Goal: Information Seeking & Learning: Learn about a topic

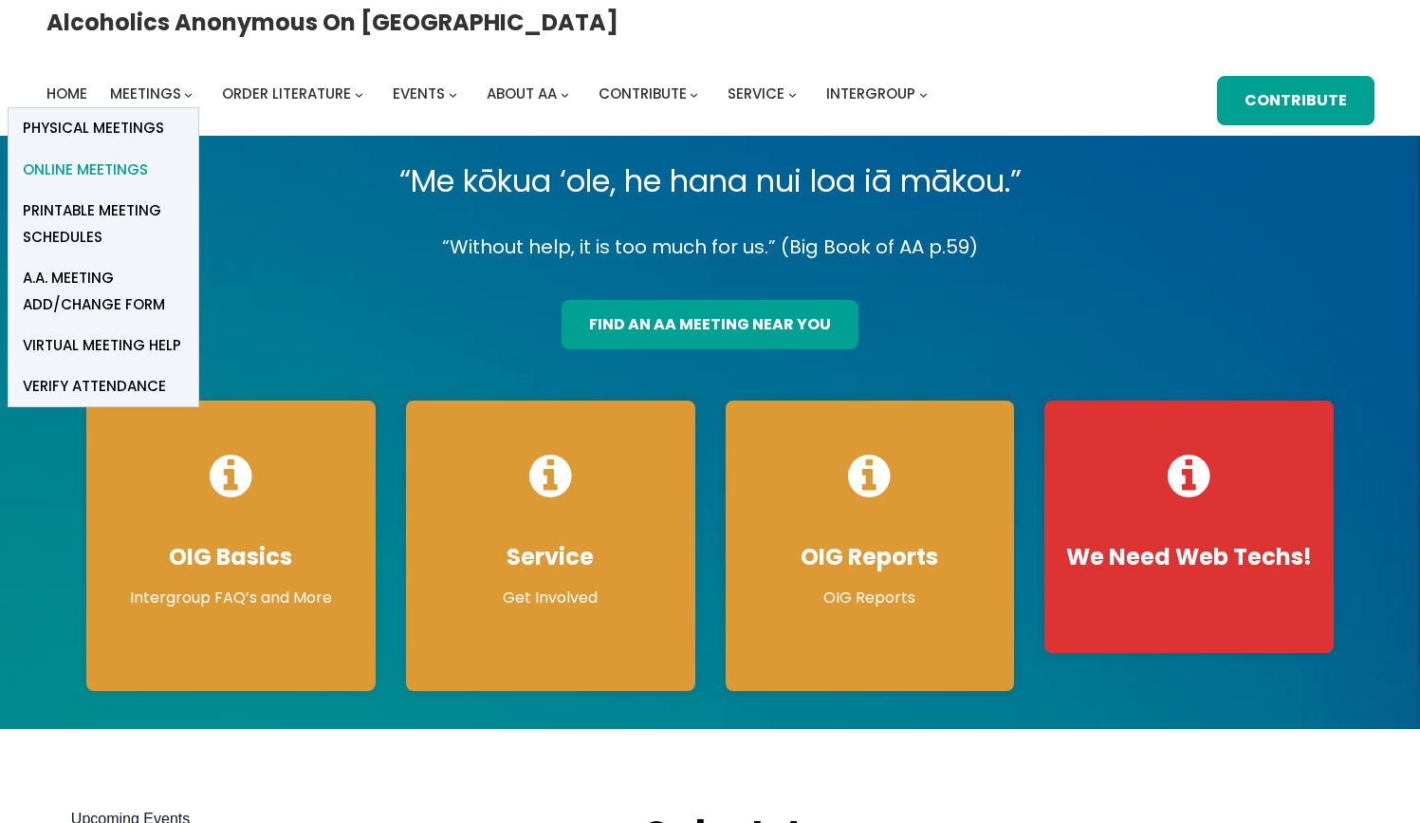
scroll to position [9, 0]
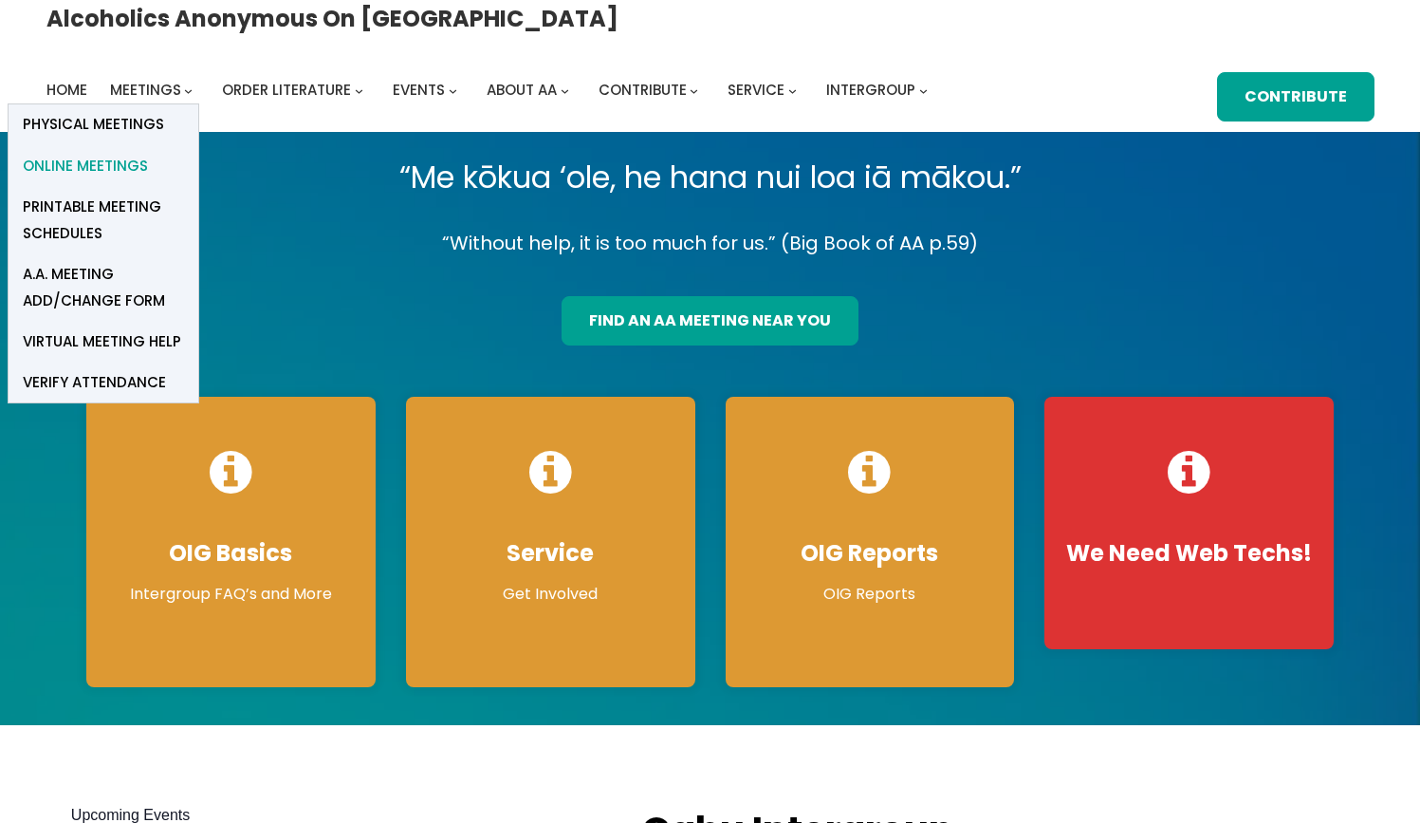
click at [148, 153] on span "Online Meetings" at bounding box center [85, 166] width 125 height 27
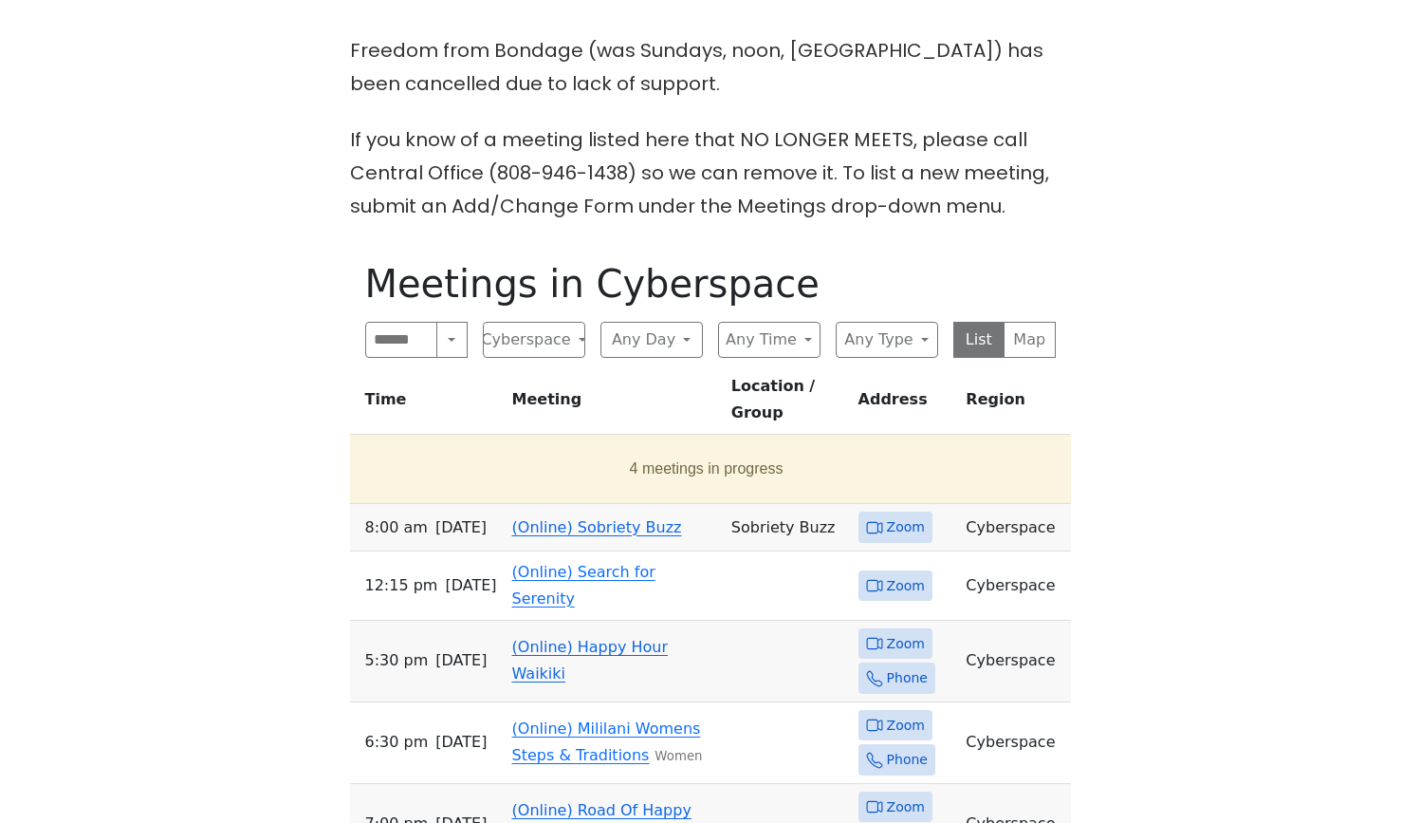
scroll to position [506, 0]
click at [693, 445] on button "4 meetings in progress" at bounding box center [707, 466] width 698 height 53
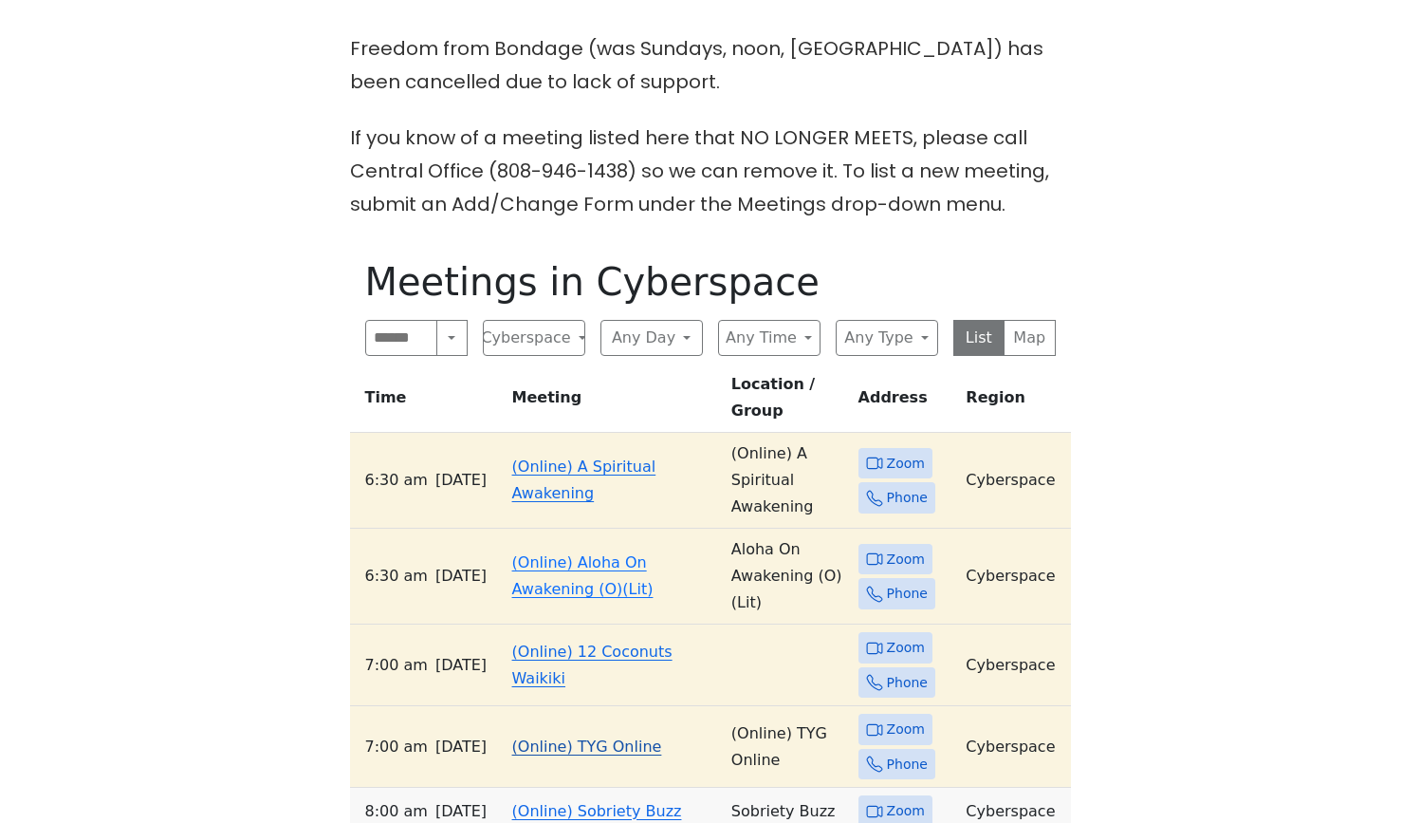
click at [599, 737] on link "(Online) TYG Online" at bounding box center [587, 746] width 150 height 18
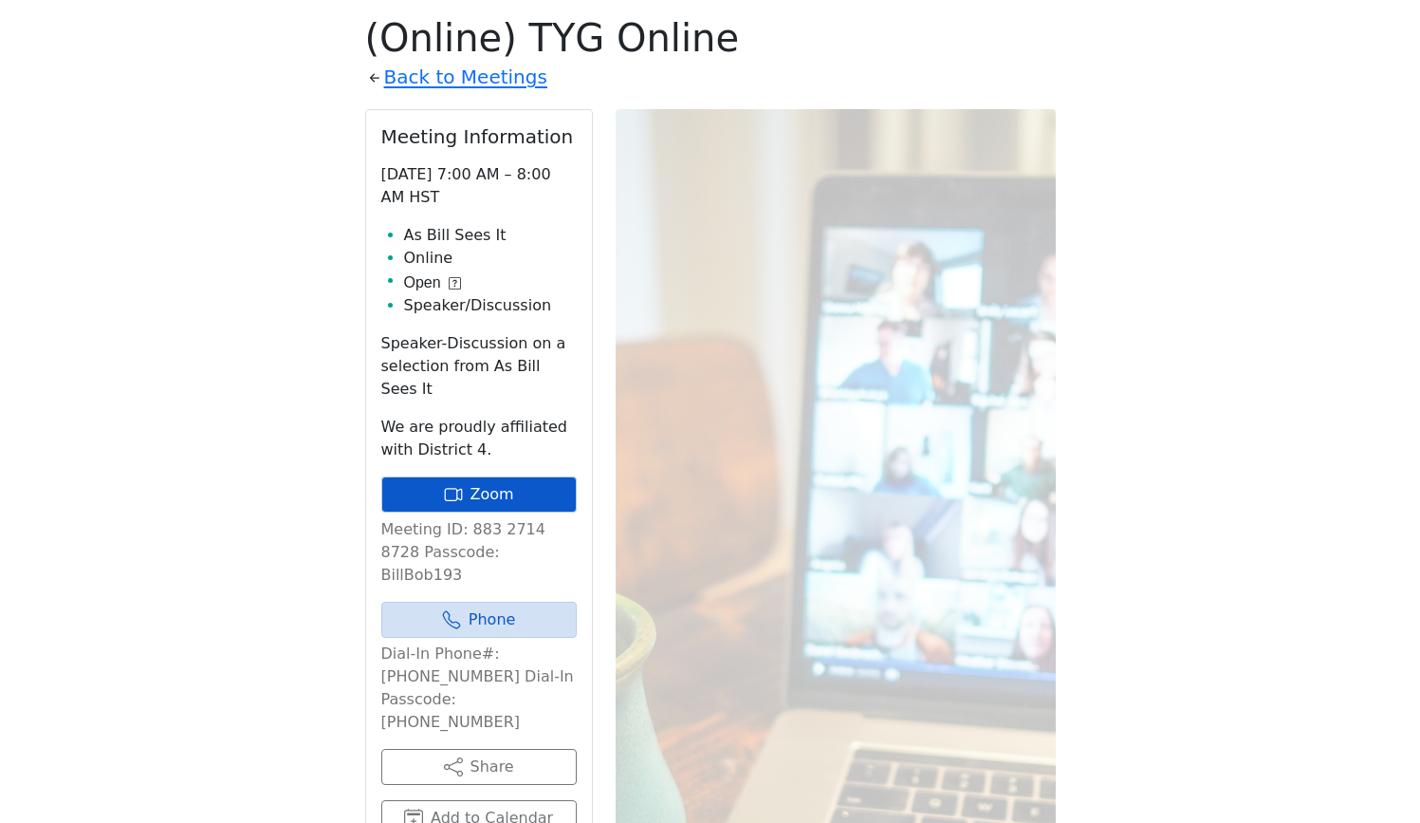
click at [532, 476] on link "Zoom" at bounding box center [478, 494] width 195 height 36
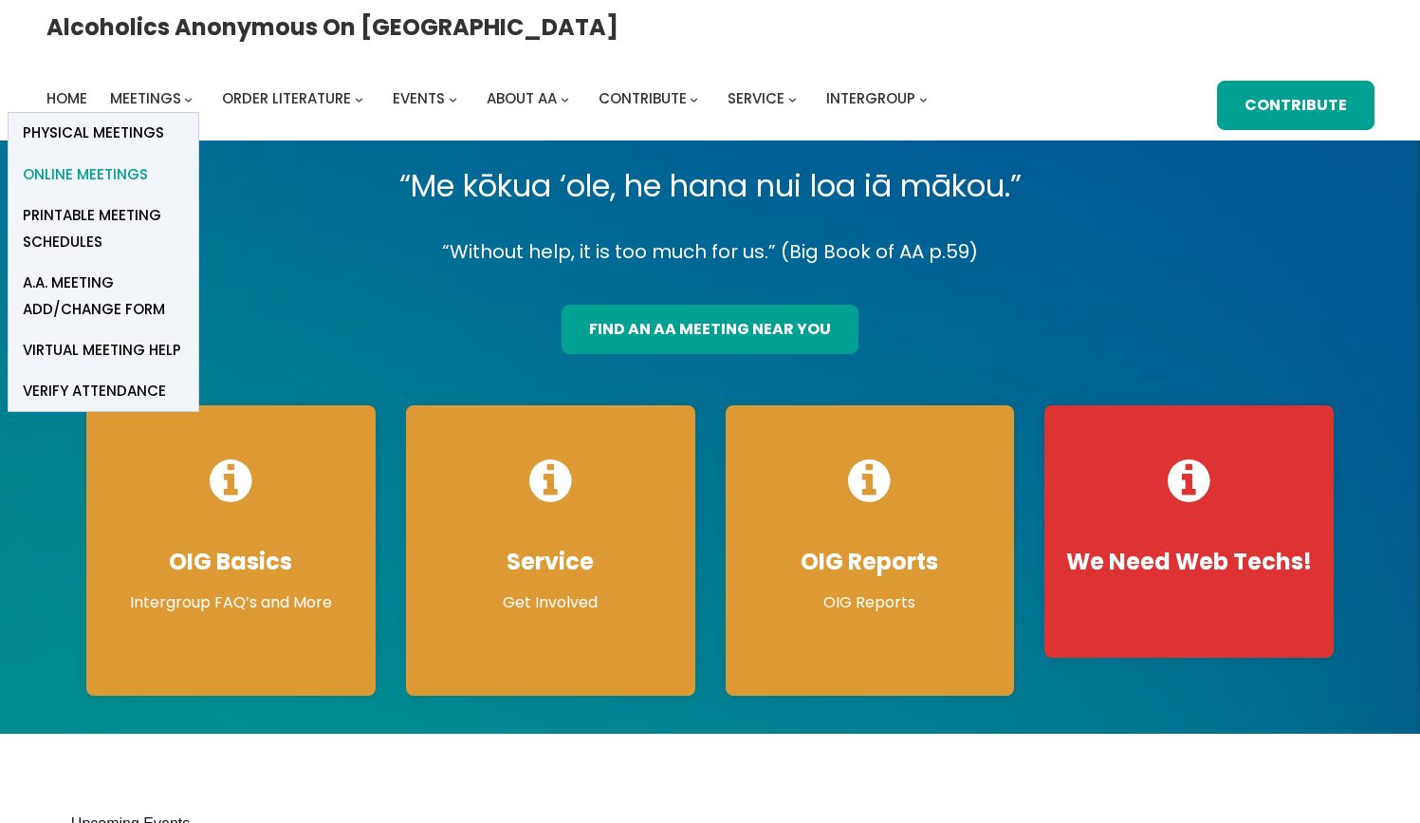
click at [148, 161] on span "Online Meetings" at bounding box center [85, 174] width 125 height 27
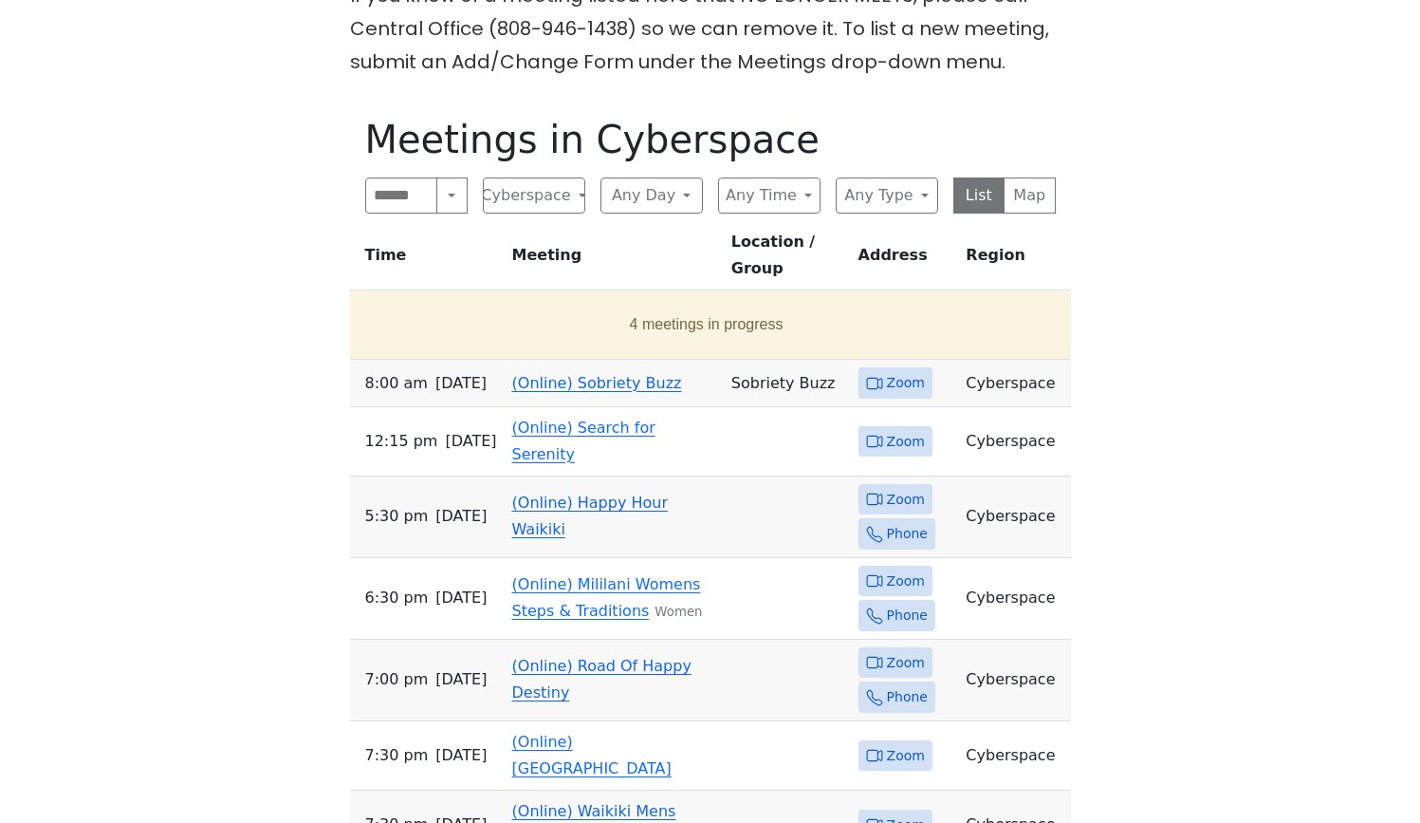
scroll to position [651, 0]
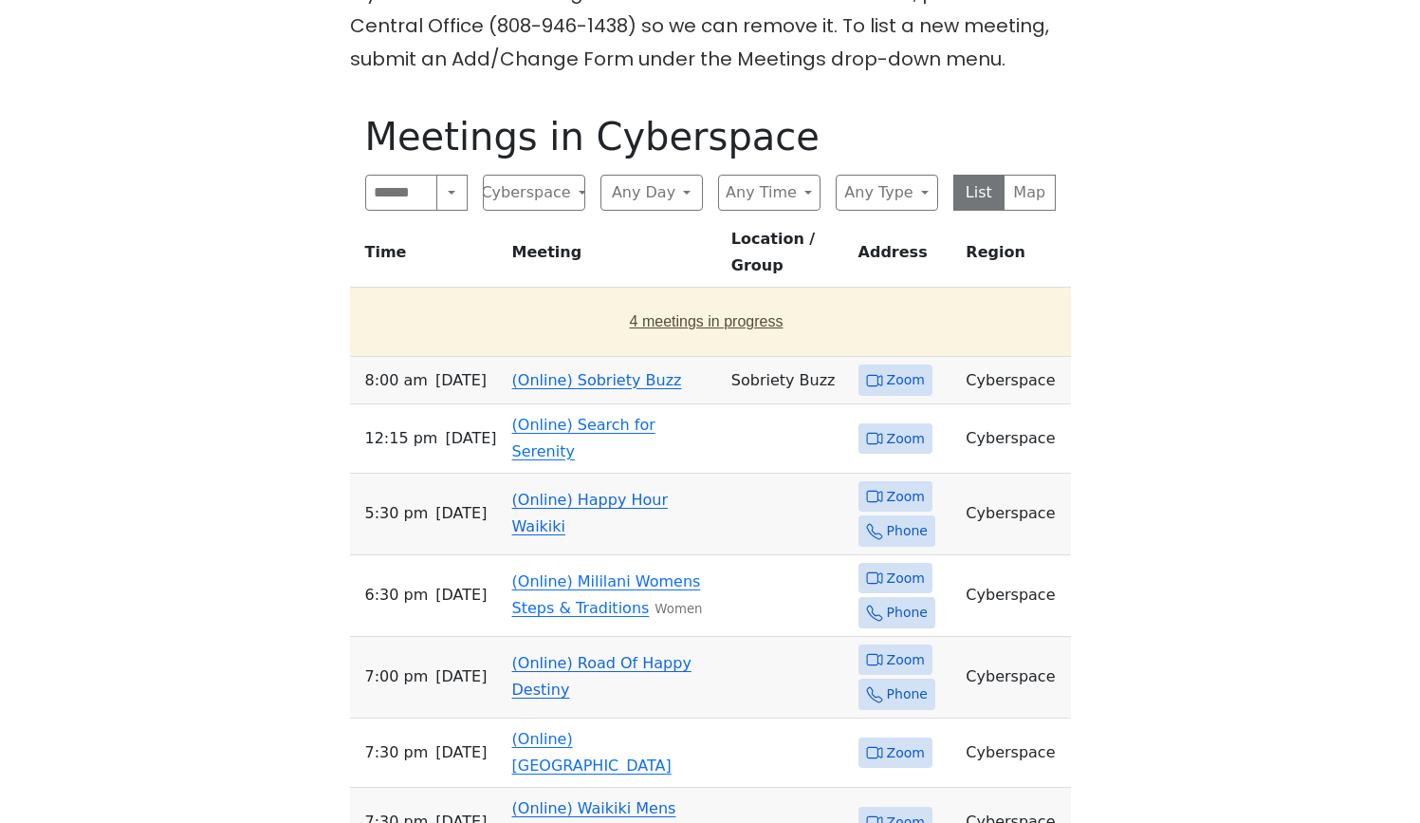
click at [677, 321] on button "4 meetings in progress" at bounding box center [707, 321] width 698 height 53
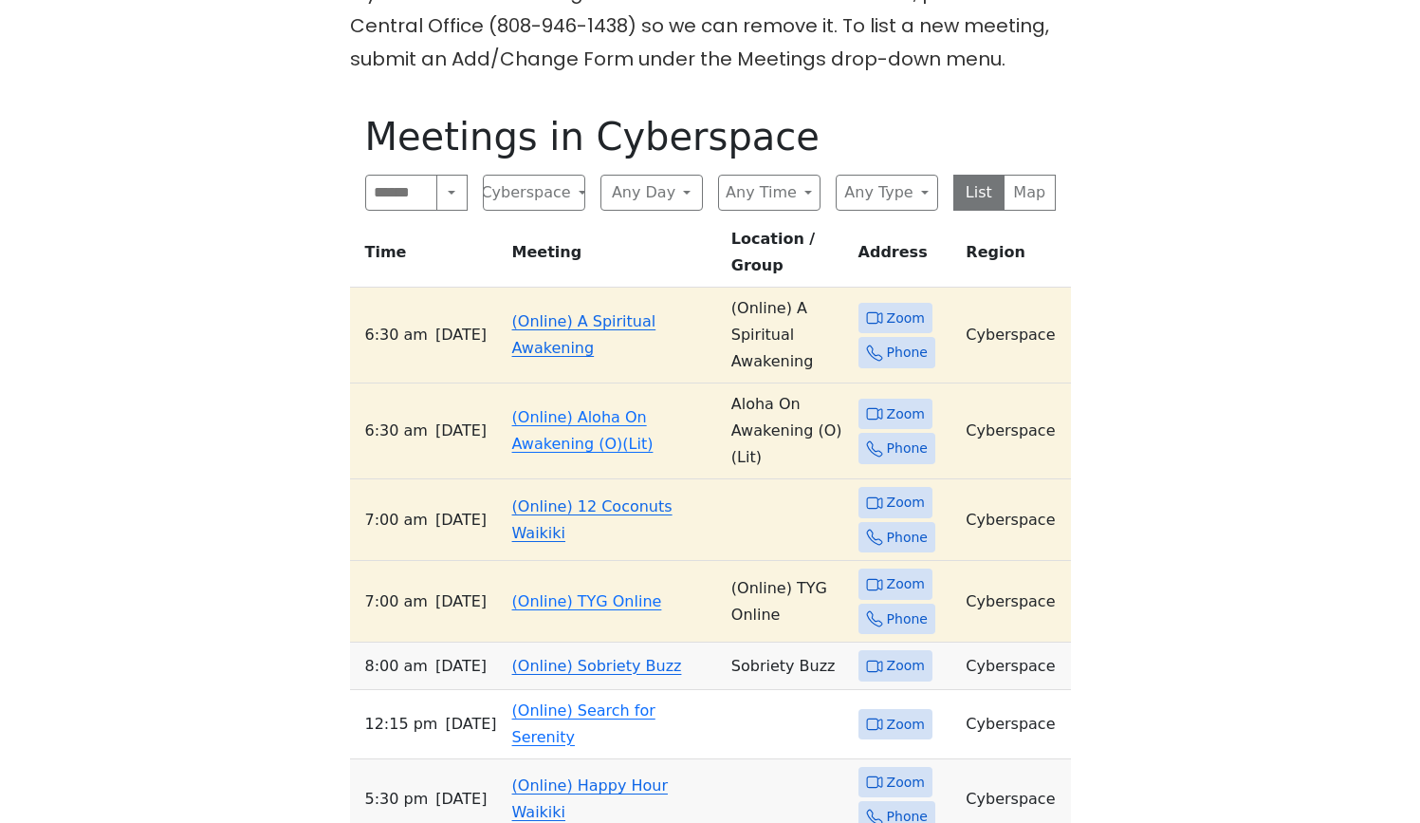
click at [671, 514] on link "(Online) 12 Coconuts Waikiki" at bounding box center [592, 519] width 160 height 45
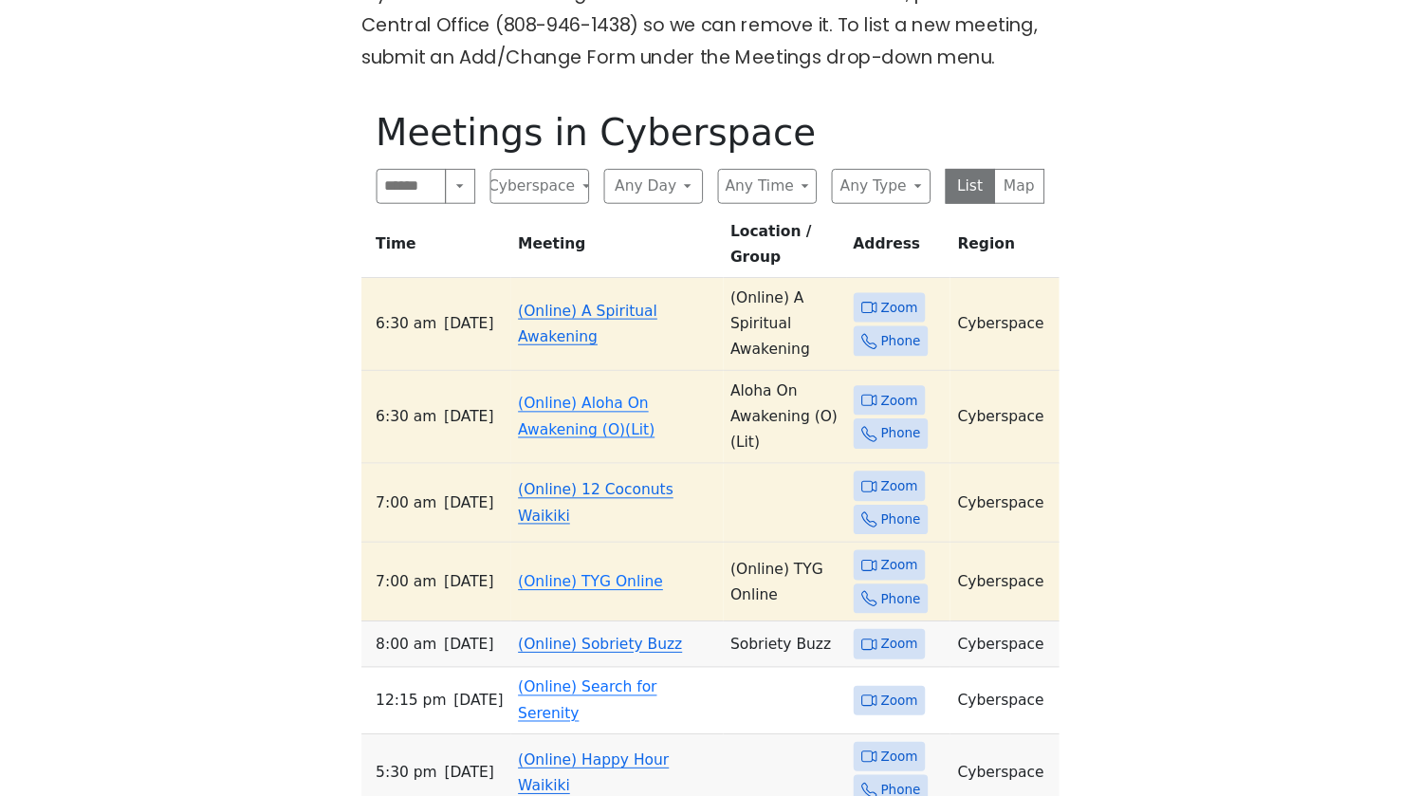
scroll to position [750, 0]
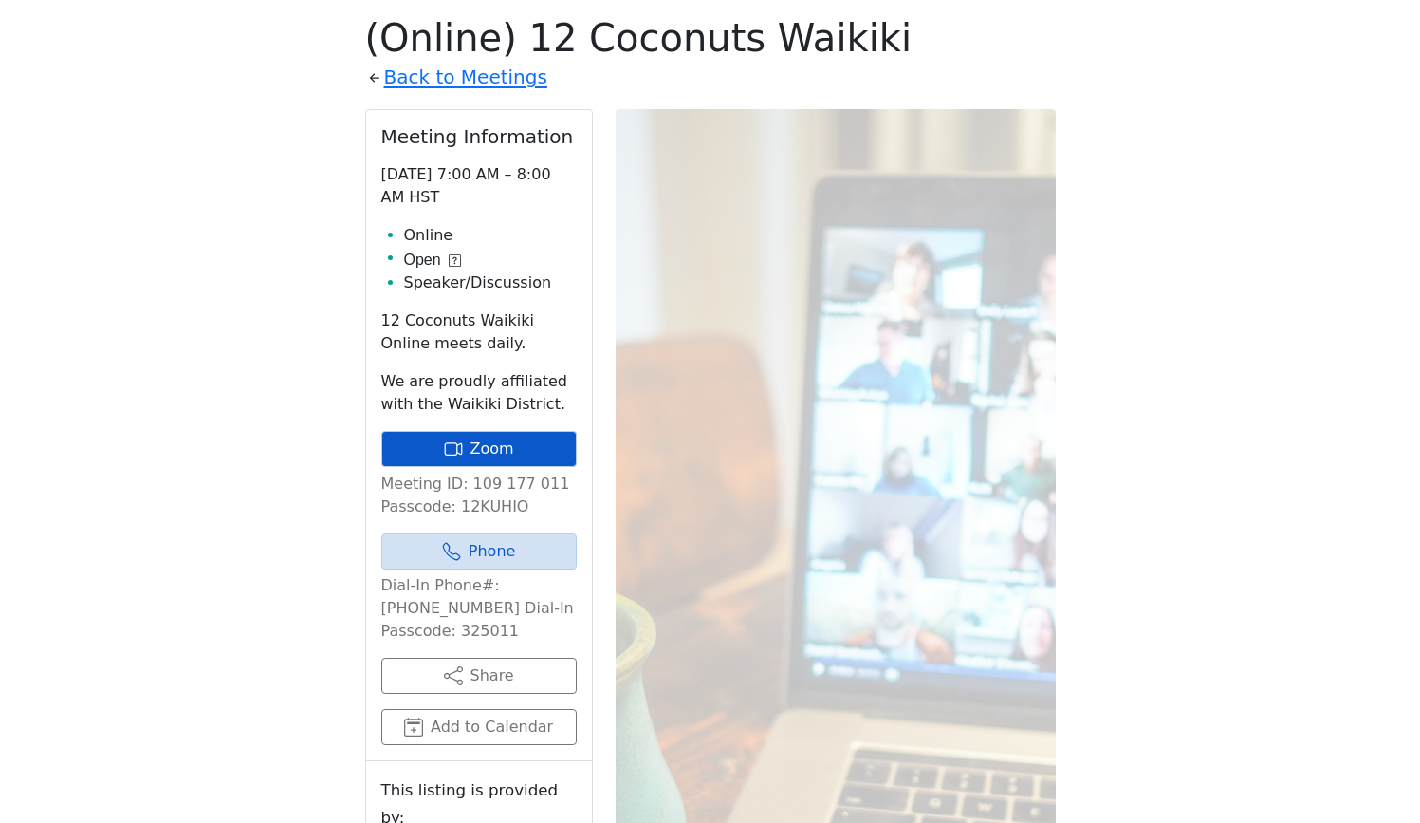
click at [543, 447] on link "Zoom" at bounding box center [478, 449] width 195 height 36
